Goal: Task Accomplishment & Management: Use online tool/utility

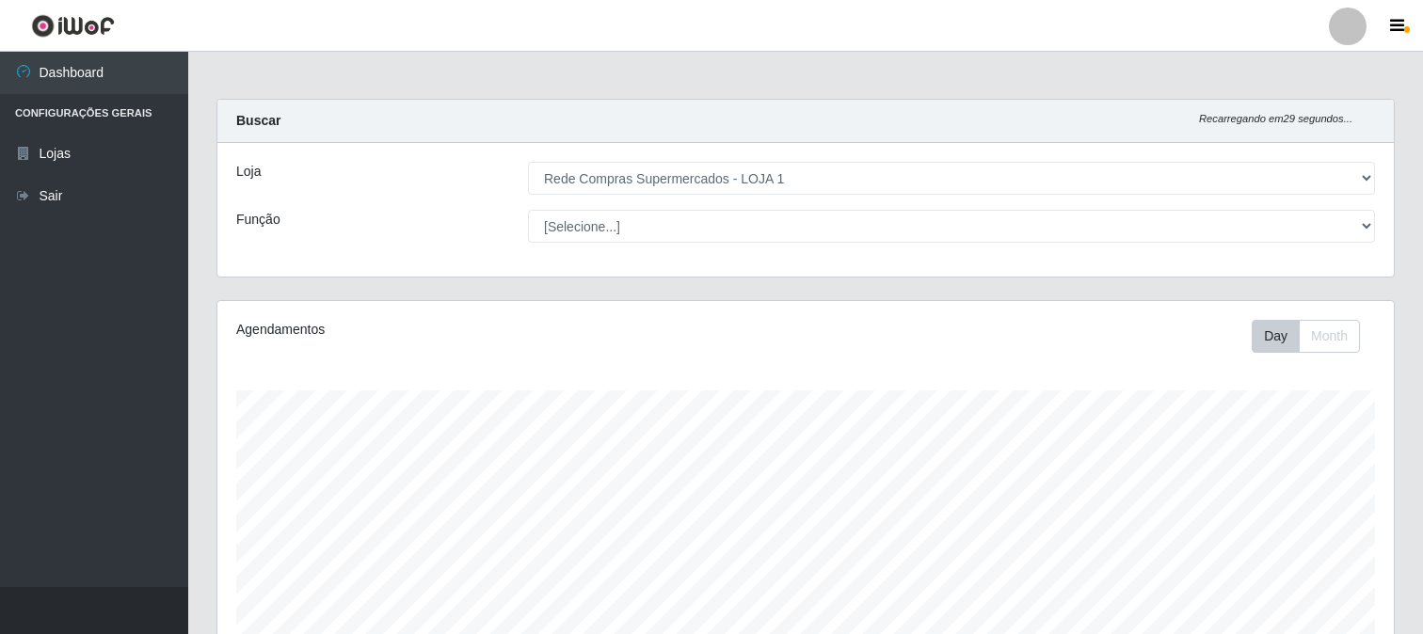
select select "158"
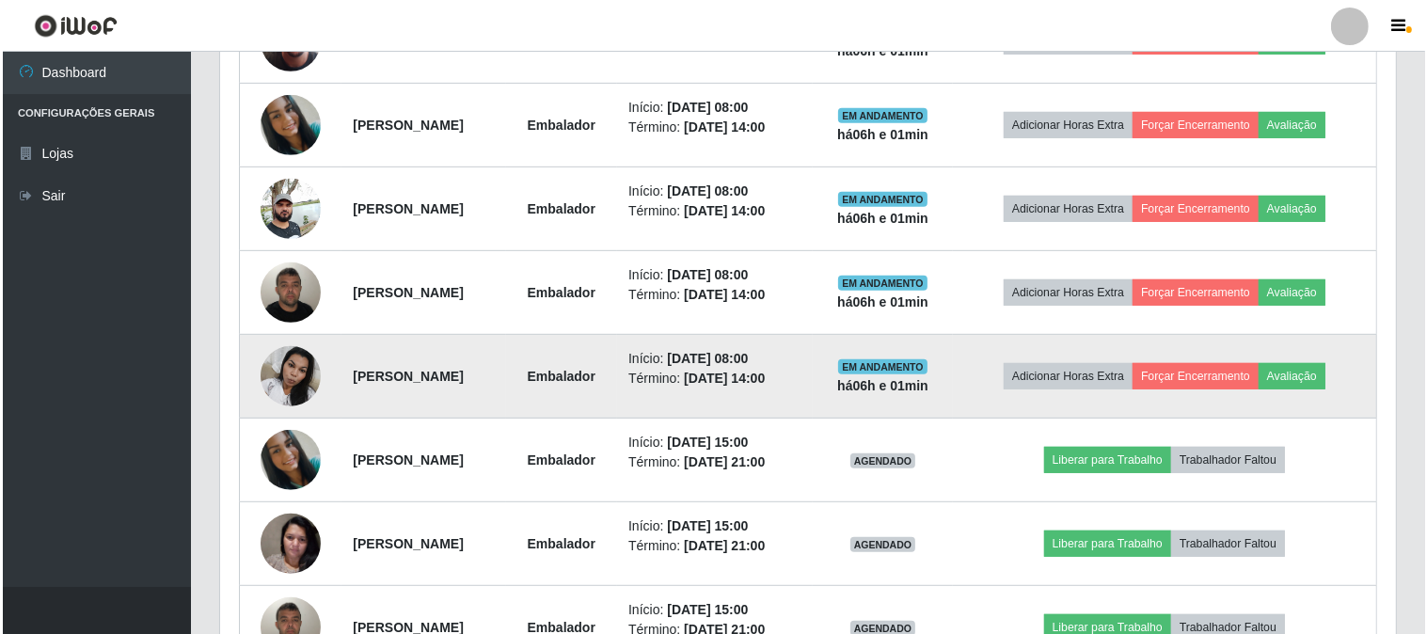
scroll to position [721, 0]
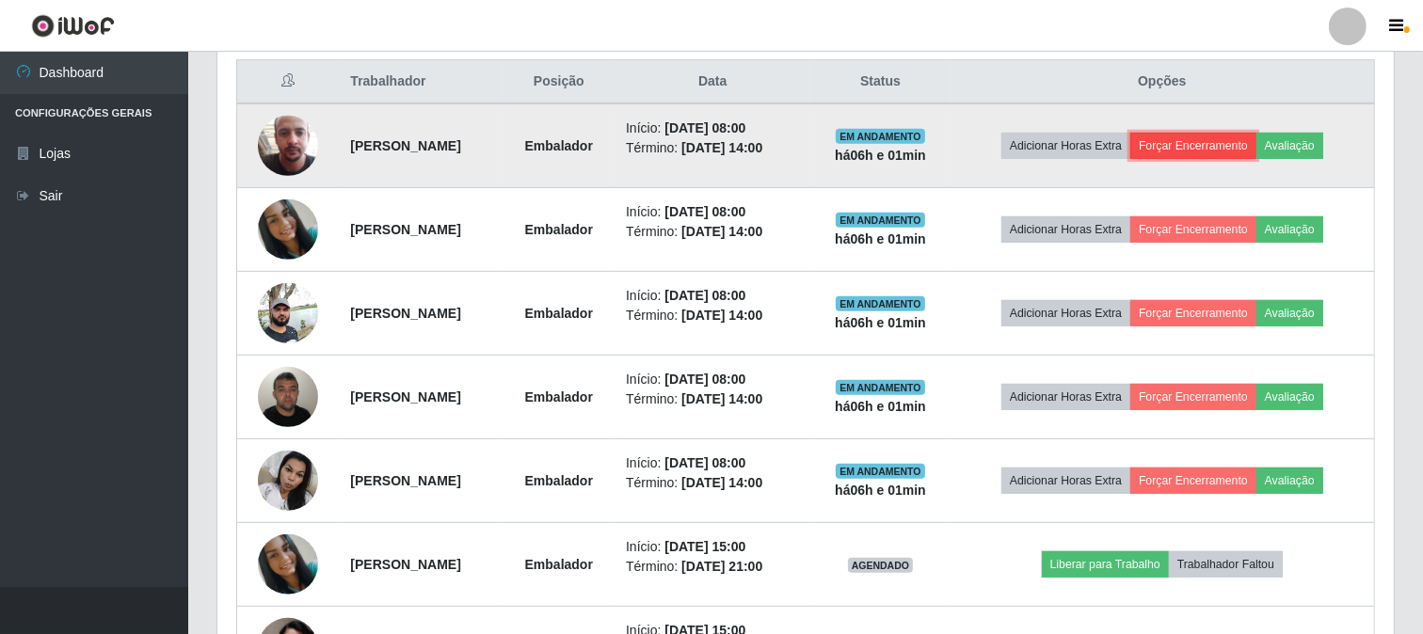
click at [1233, 151] on button "Forçar Encerramento" at bounding box center [1193, 146] width 126 height 26
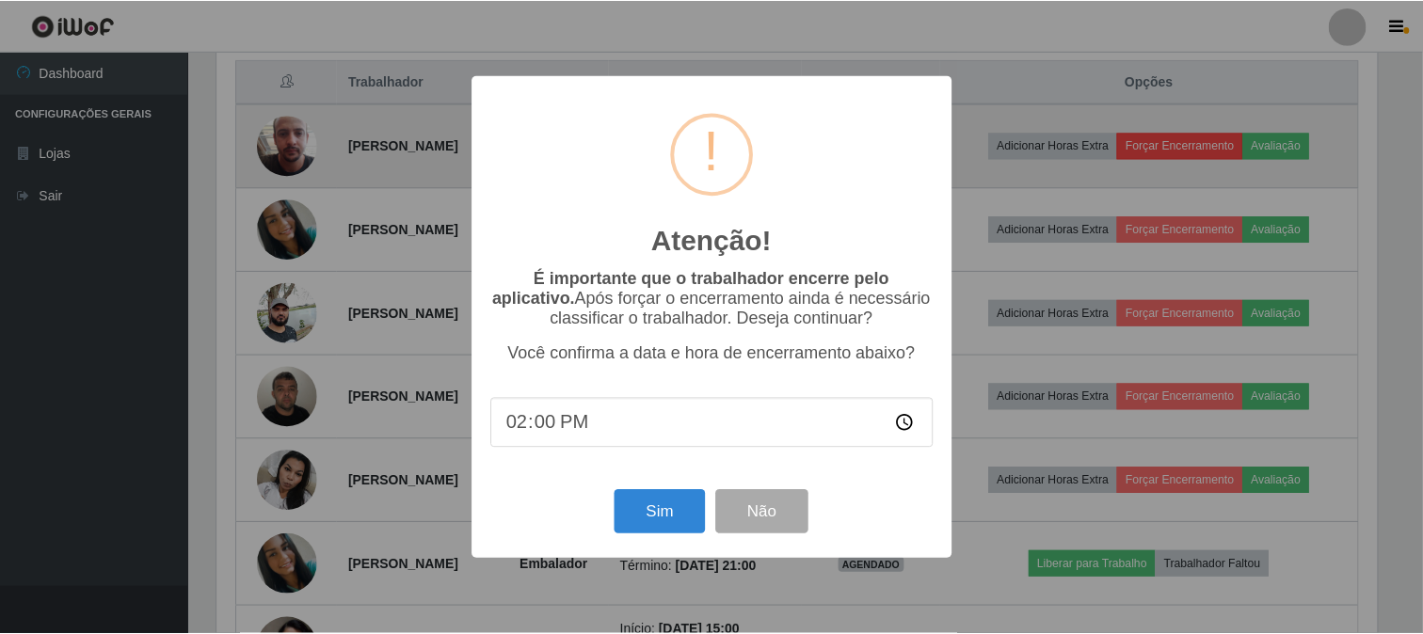
scroll to position [390, 1164]
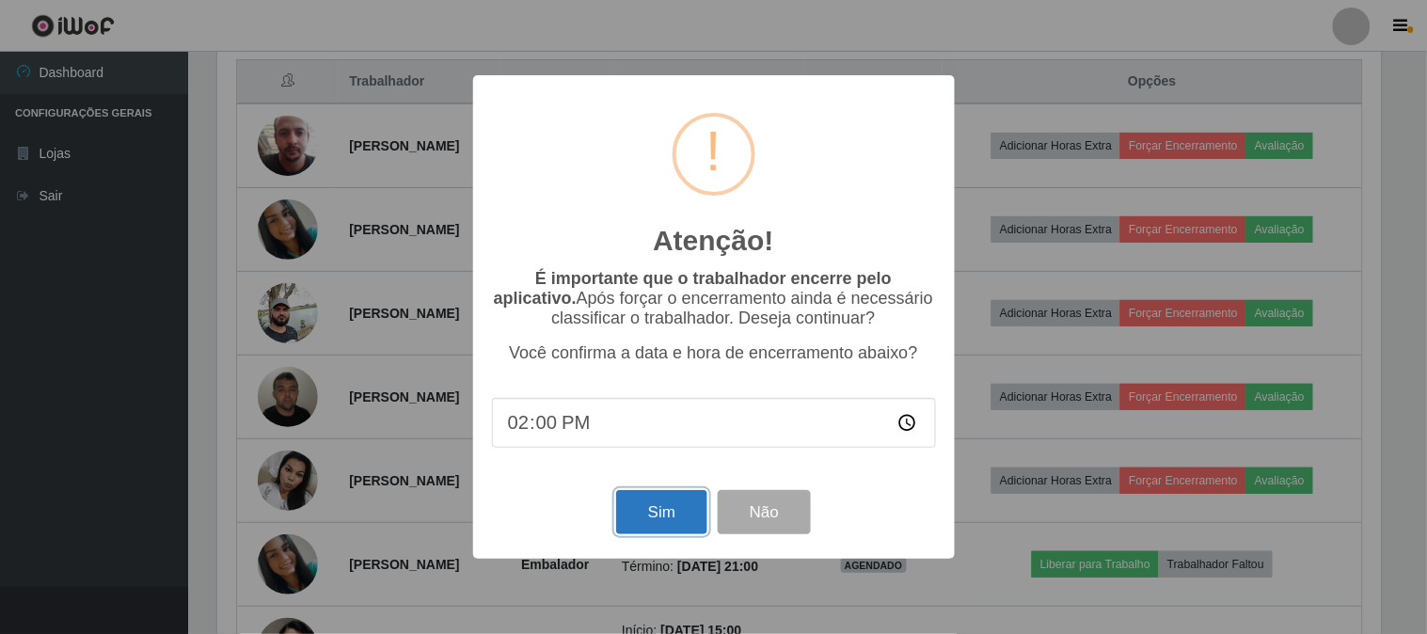
click at [675, 505] on button "Sim" at bounding box center [661, 512] width 91 height 44
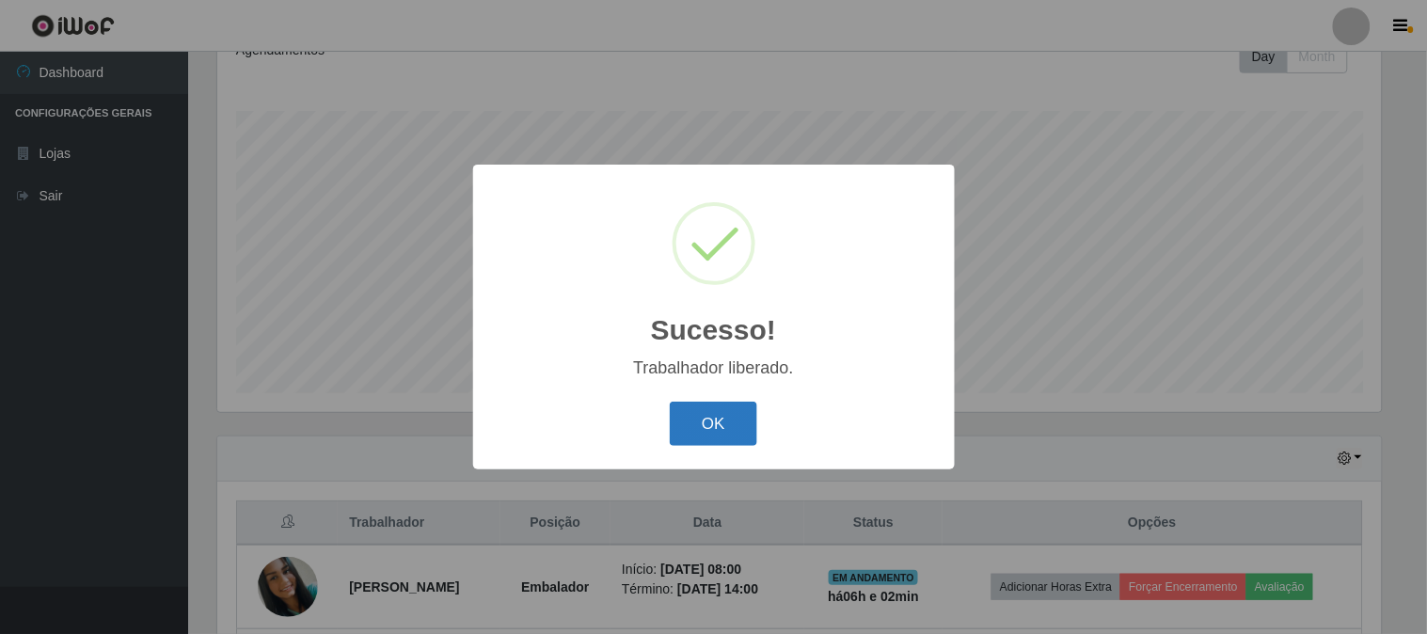
click at [712, 431] on button "OK" at bounding box center [713, 424] width 87 height 44
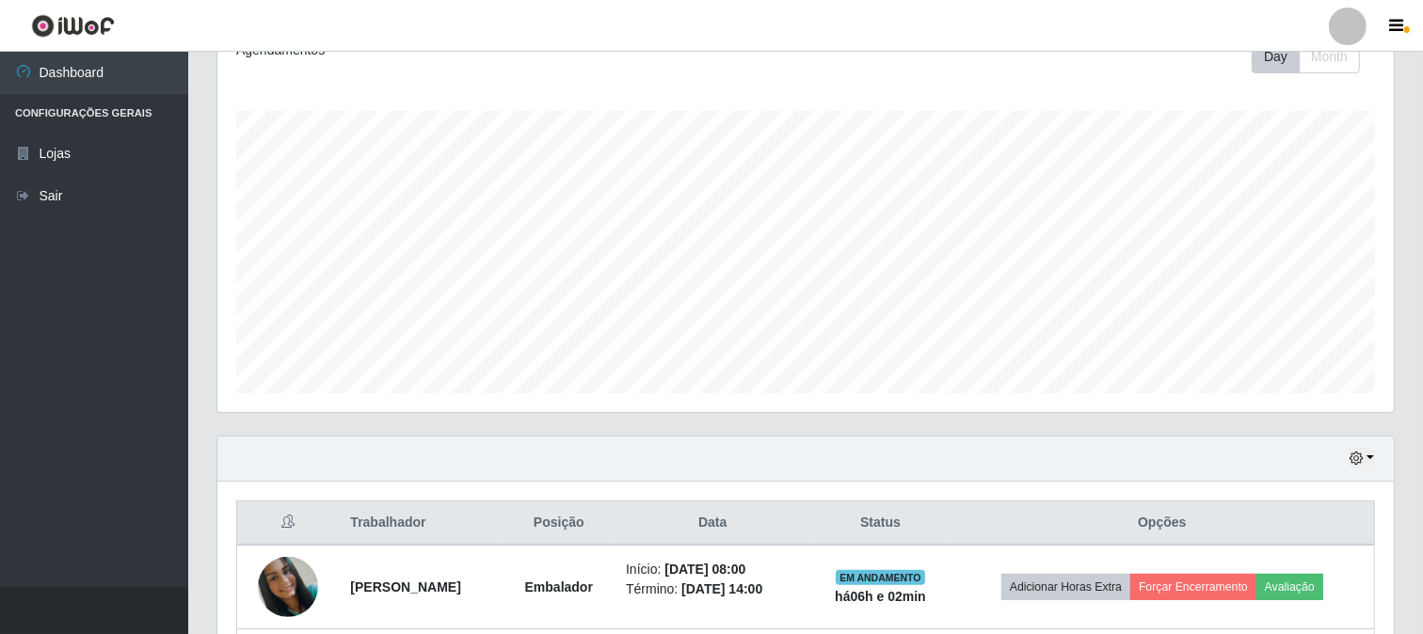
scroll to position [594, 0]
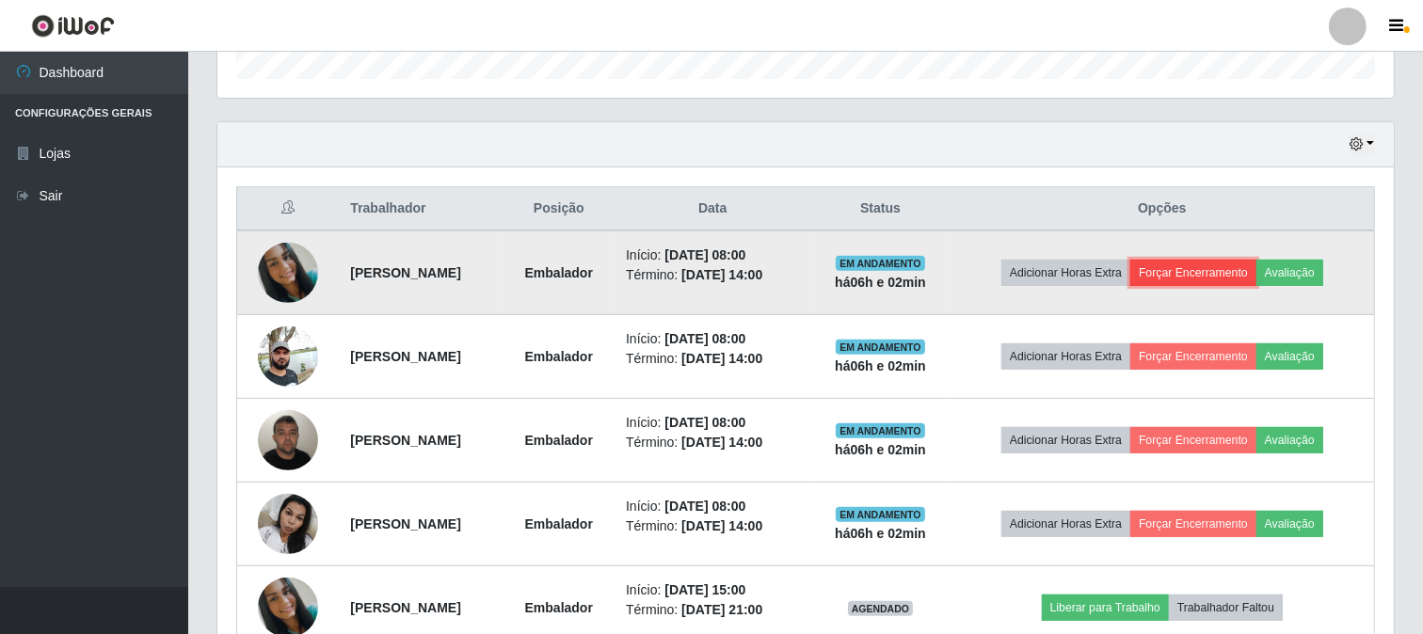
click at [1182, 269] on button "Forçar Encerramento" at bounding box center [1193, 273] width 126 height 26
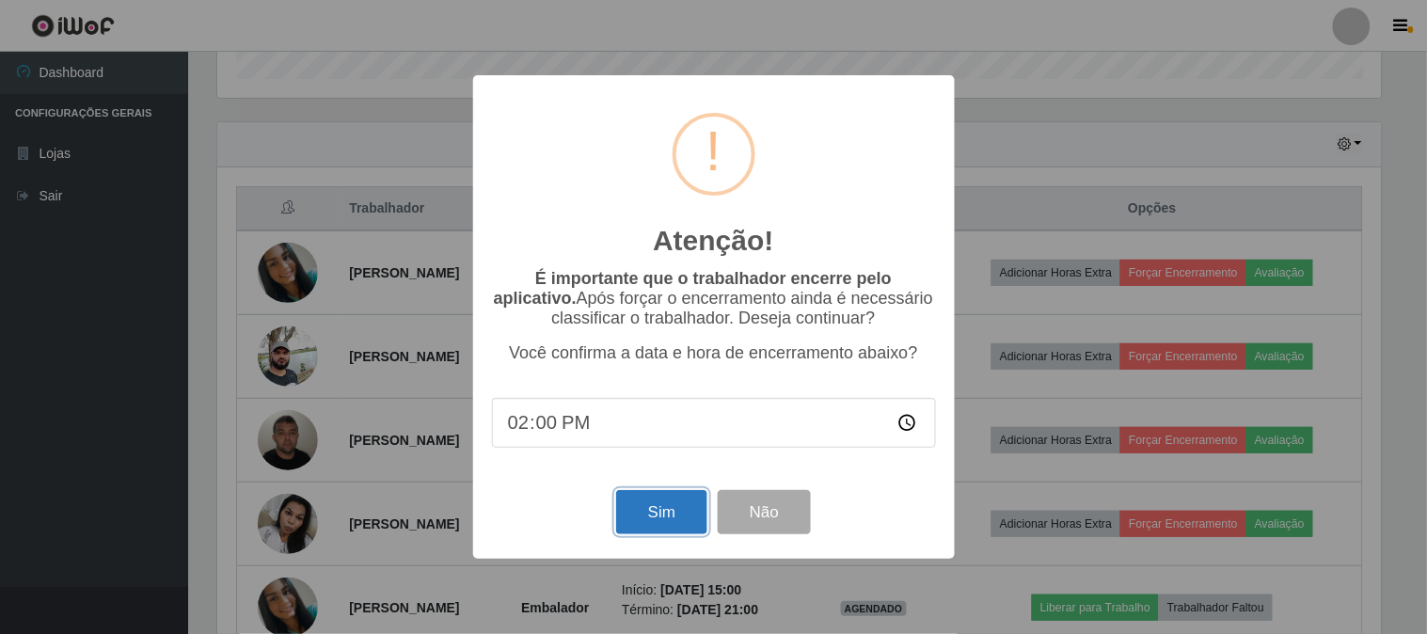
click at [650, 496] on button "Sim" at bounding box center [661, 512] width 91 height 44
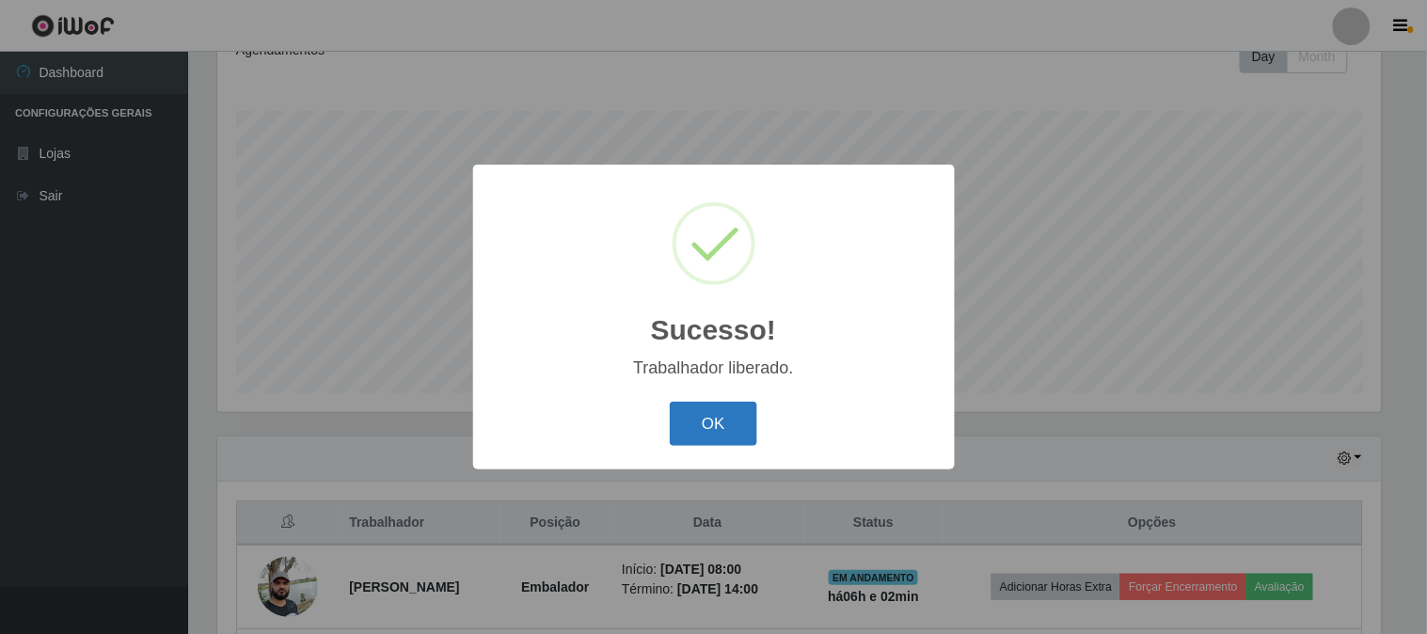
click at [684, 425] on button "OK" at bounding box center [713, 424] width 87 height 44
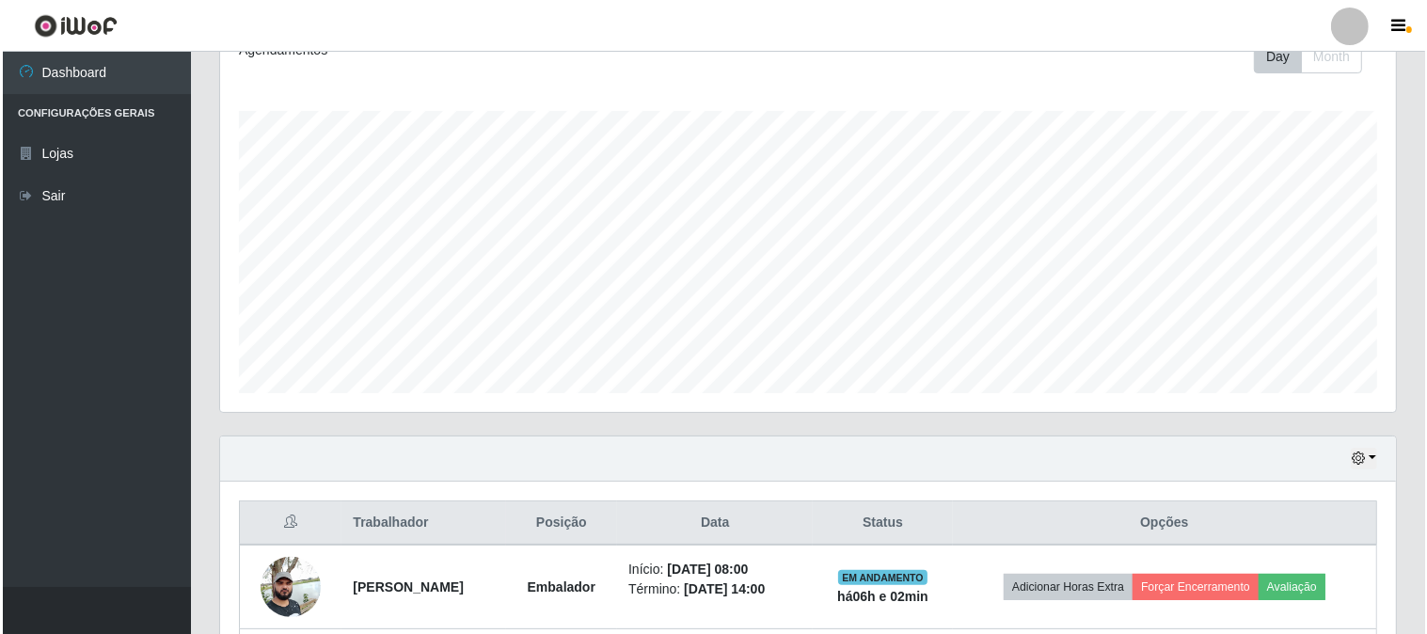
scroll to position [594, 0]
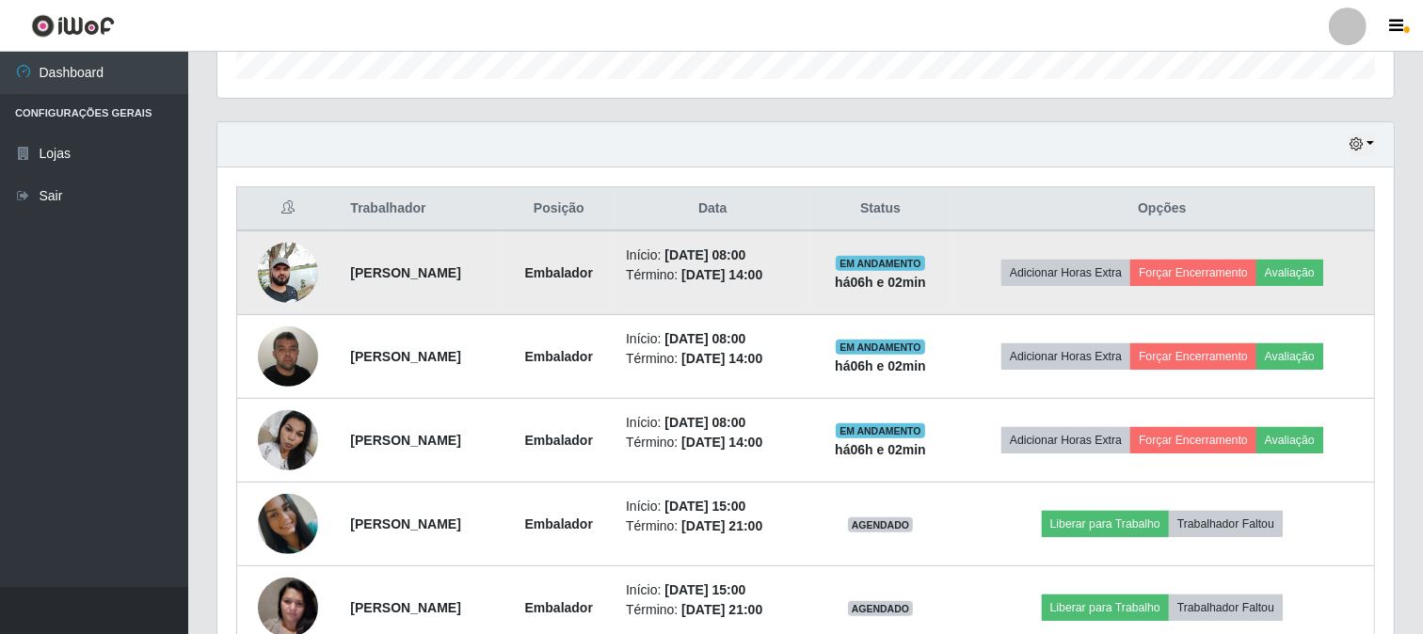
click at [1259, 287] on td "Adicionar Horas Extra Forçar Encerramento Avaliação" at bounding box center [1162, 273] width 424 height 85
click at [1246, 274] on button "Forçar Encerramento" at bounding box center [1193, 273] width 126 height 26
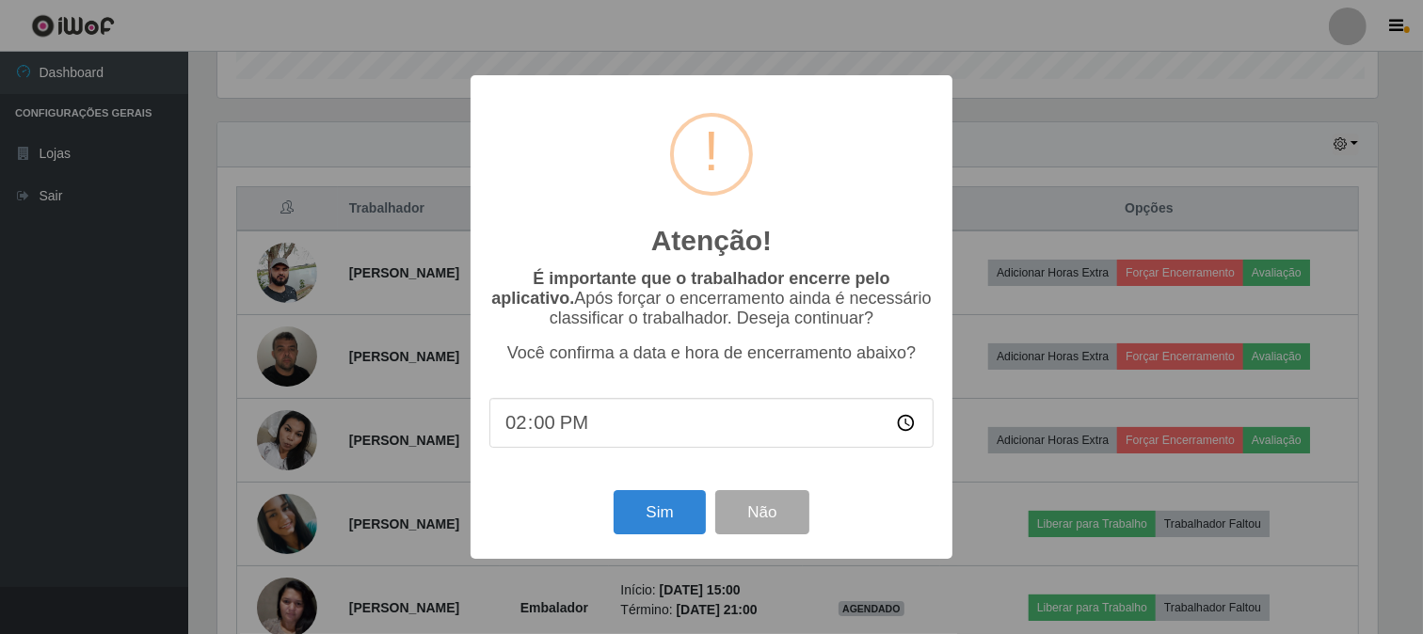
scroll to position [390, 1164]
click at [676, 508] on button "Sim" at bounding box center [661, 512] width 91 height 44
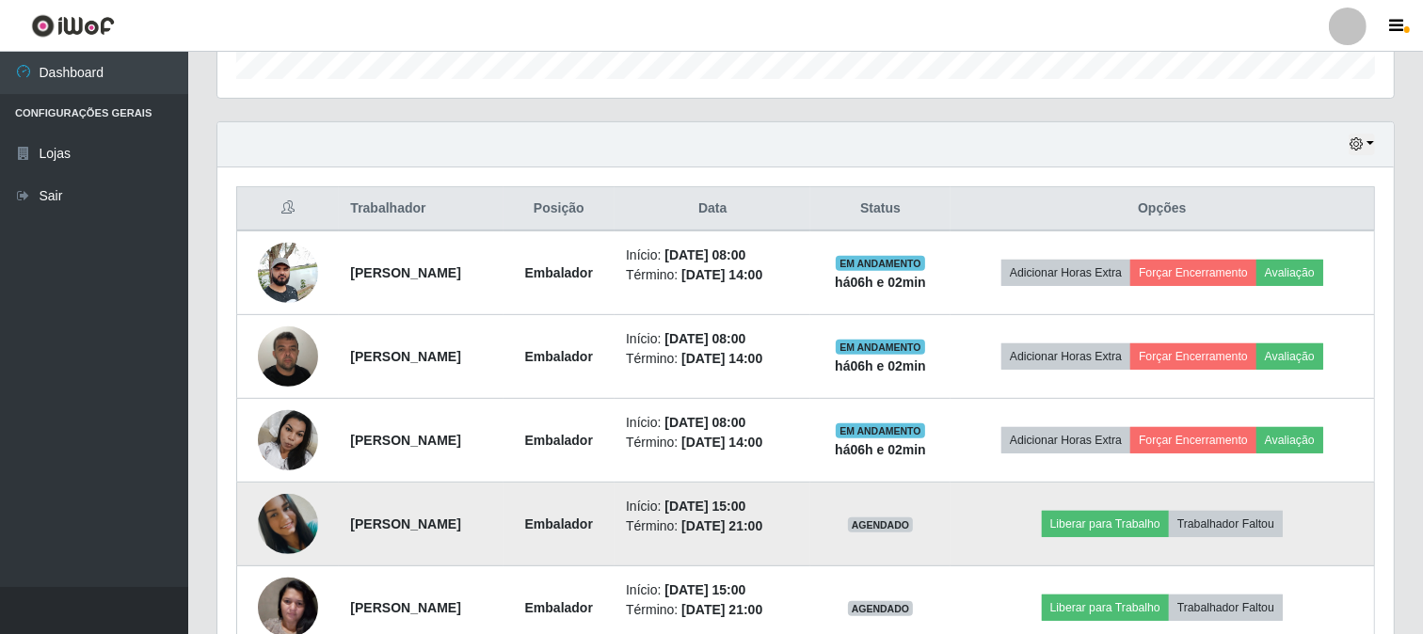
scroll to position [0, 0]
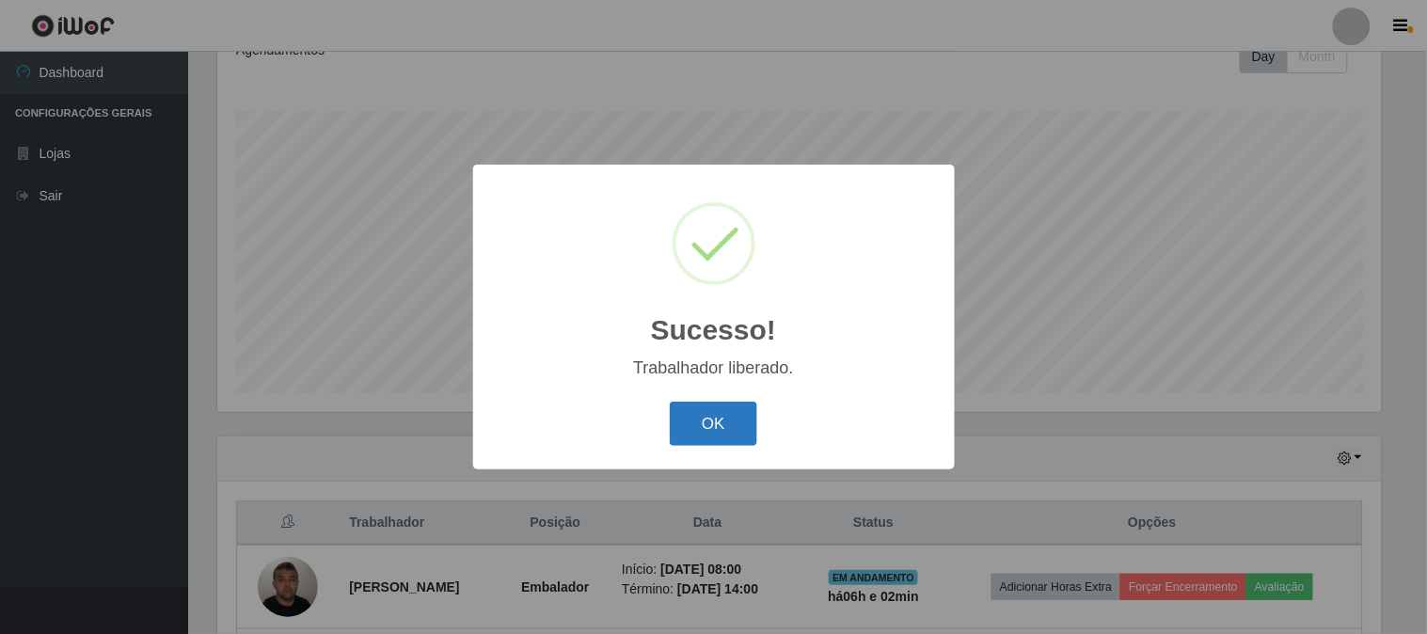
click at [737, 423] on button "OK" at bounding box center [713, 424] width 87 height 44
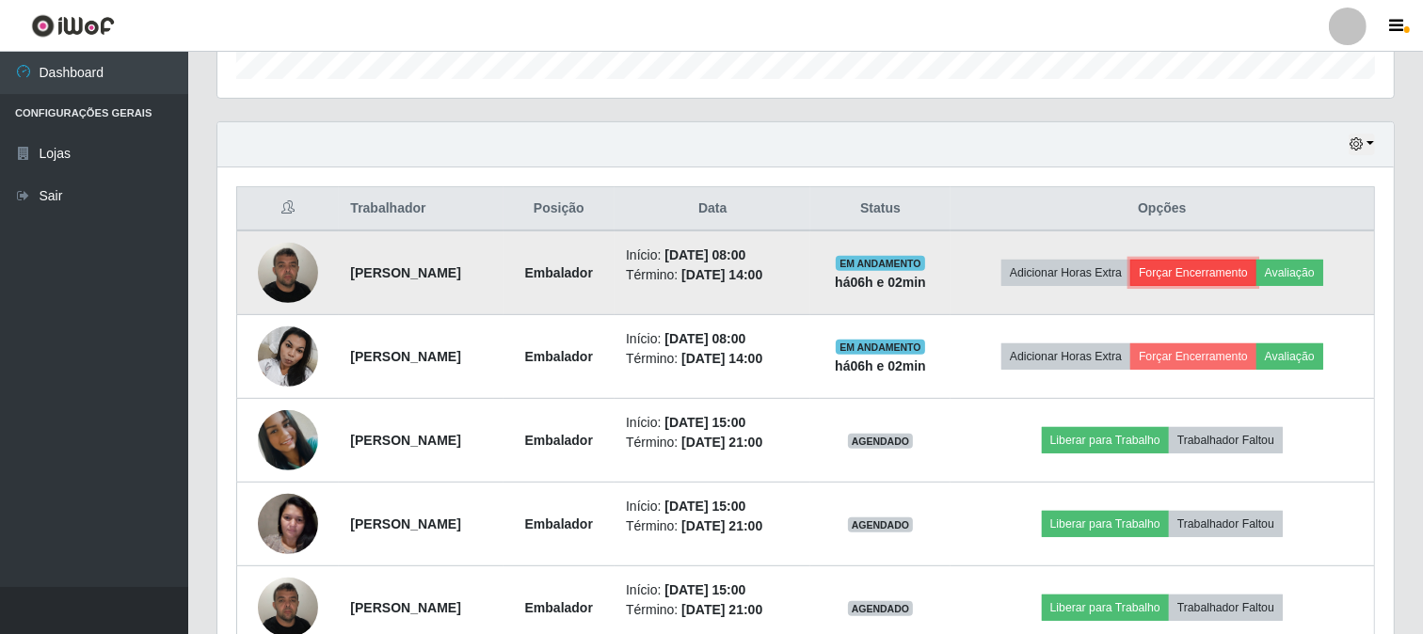
click at [1227, 267] on button "Forçar Encerramento" at bounding box center [1193, 273] width 126 height 26
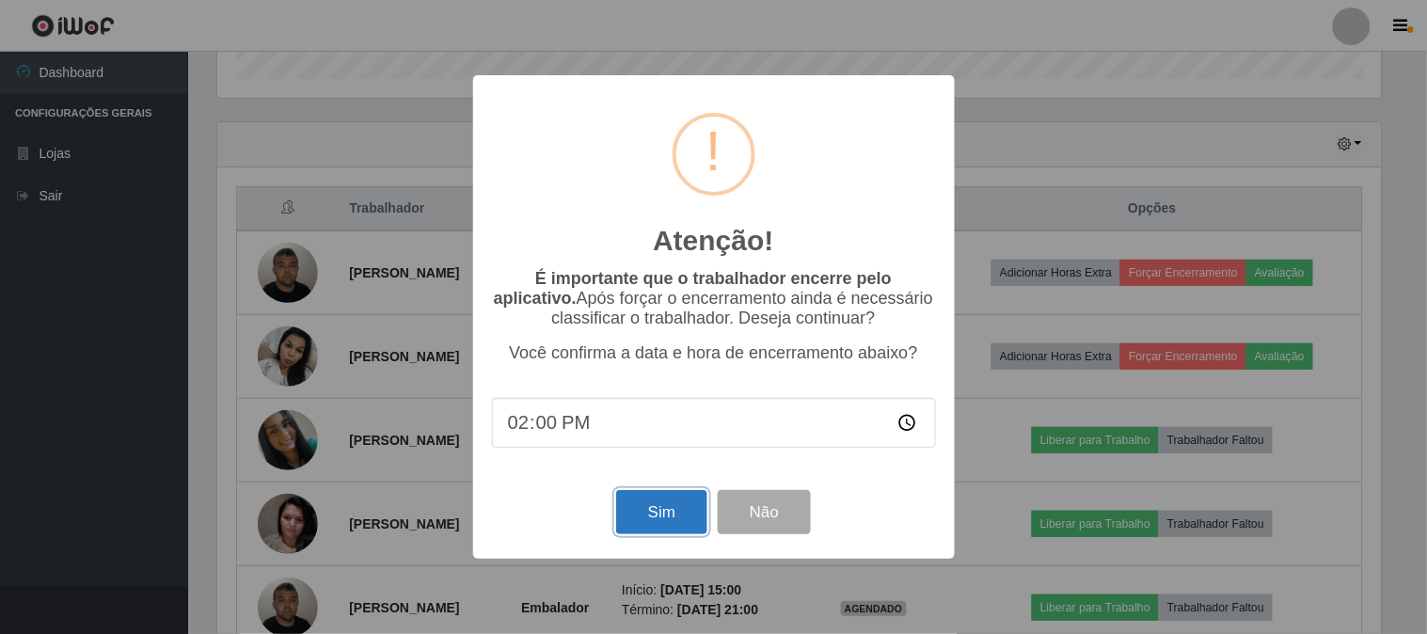
click at [688, 504] on button "Sim" at bounding box center [661, 512] width 91 height 44
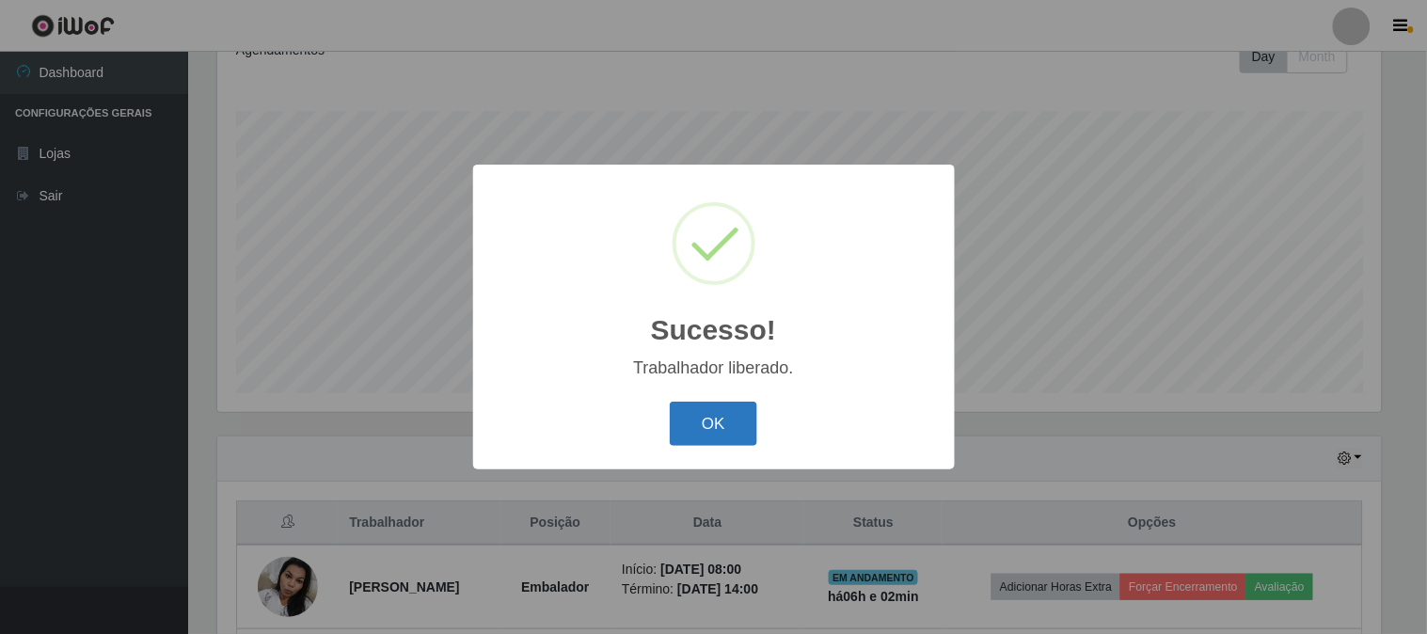
click at [724, 417] on button "OK" at bounding box center [713, 424] width 87 height 44
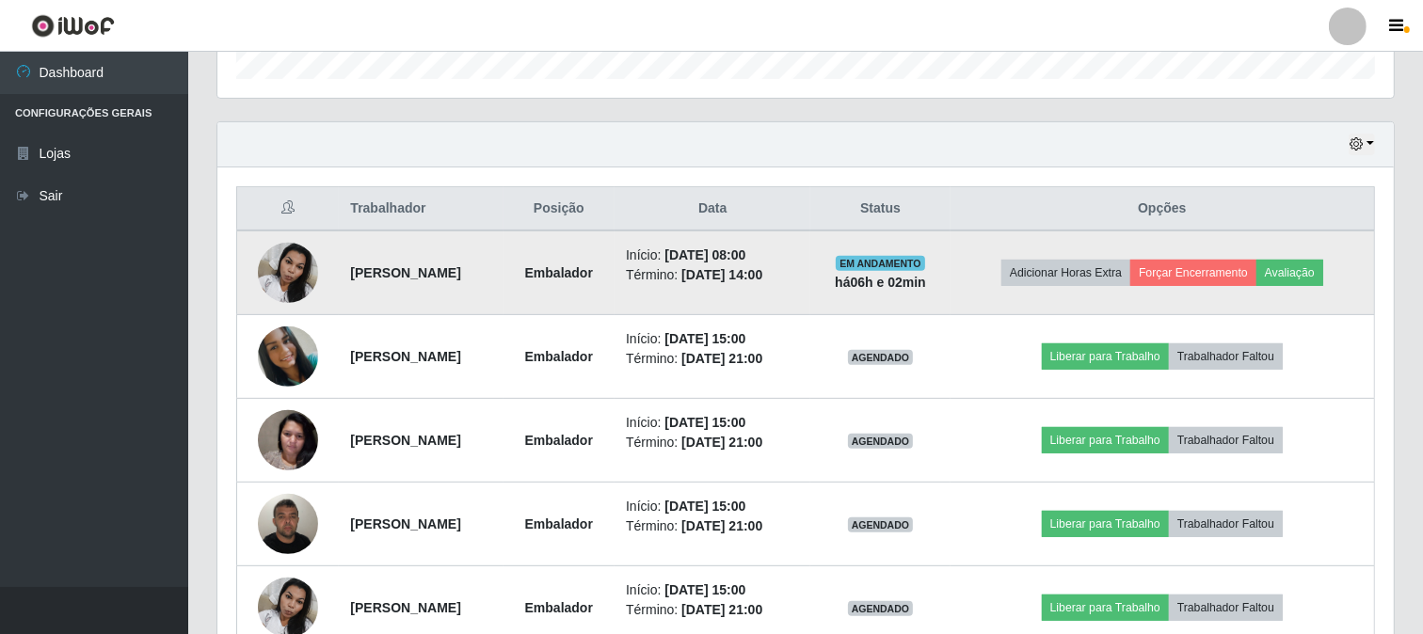
click at [1188, 289] on td "Adicionar Horas Extra Forçar Encerramento Avaliação" at bounding box center [1162, 273] width 424 height 85
click at [1184, 277] on button "Forçar Encerramento" at bounding box center [1193, 273] width 126 height 26
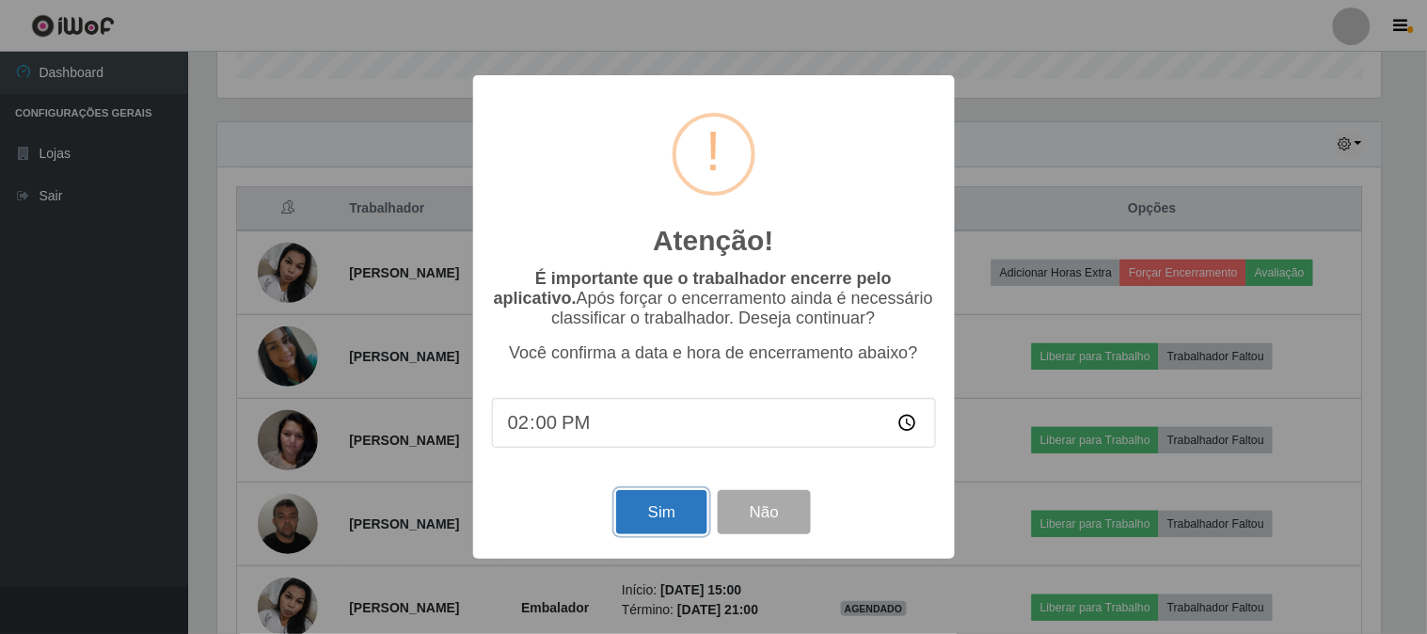
click at [674, 504] on button "Sim" at bounding box center [661, 512] width 91 height 44
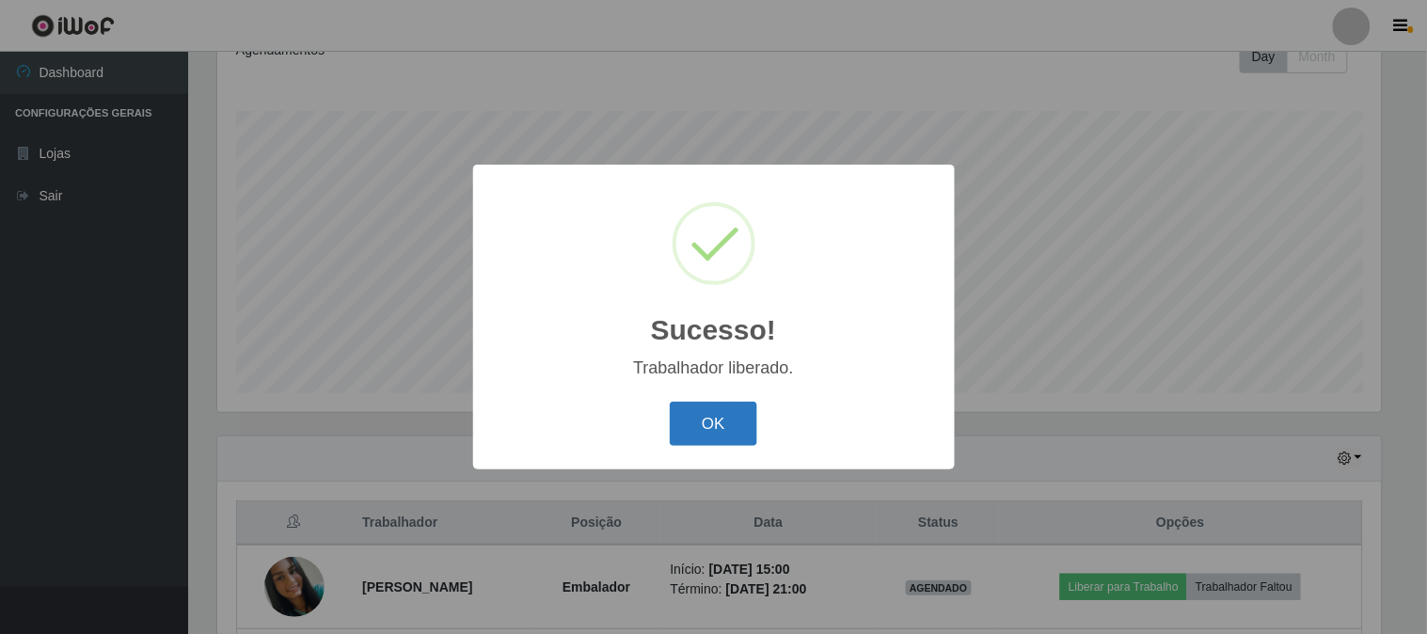
click at [698, 418] on button "OK" at bounding box center [713, 424] width 87 height 44
